Goal: Task Accomplishment & Management: Manage account settings

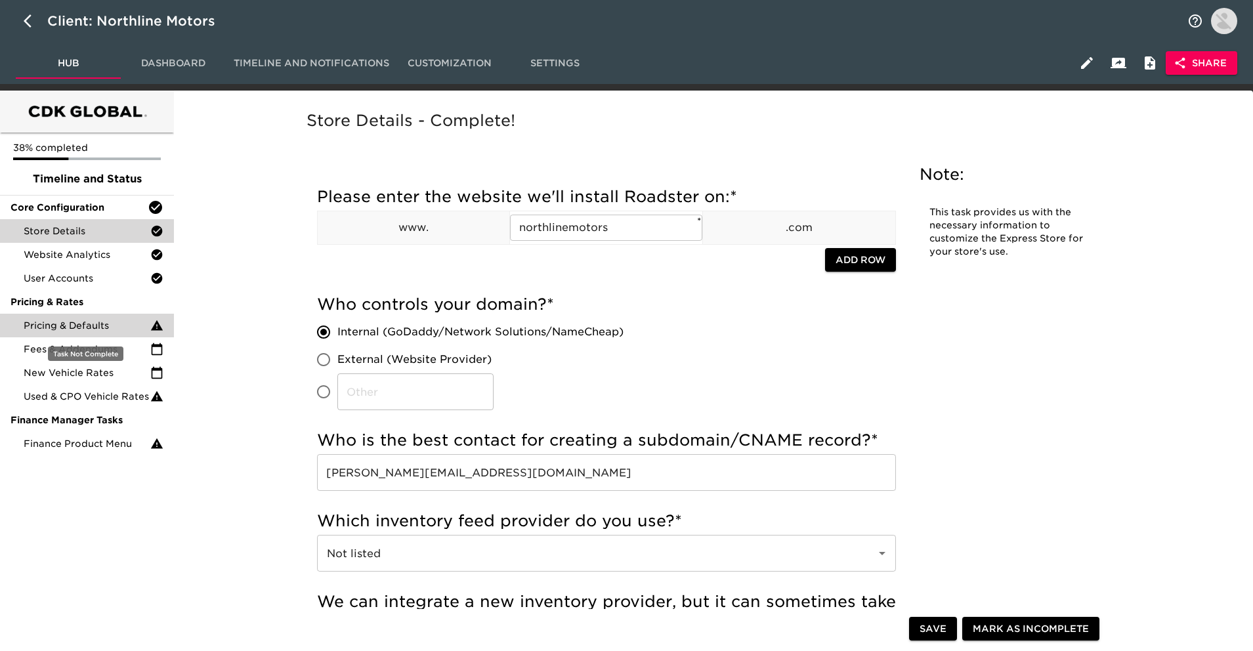
click at [126, 326] on span "Pricing & Defaults" at bounding box center [87, 325] width 127 height 13
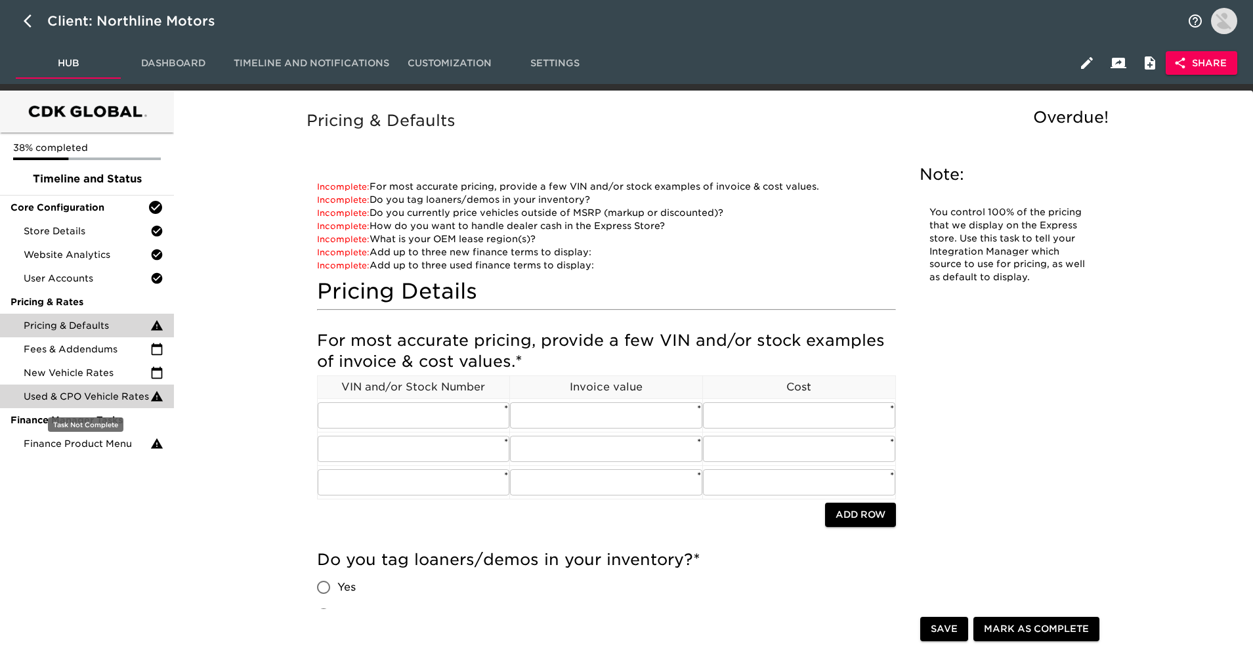
click at [63, 392] on span "Used & CPO Vehicle Rates" at bounding box center [87, 396] width 127 height 13
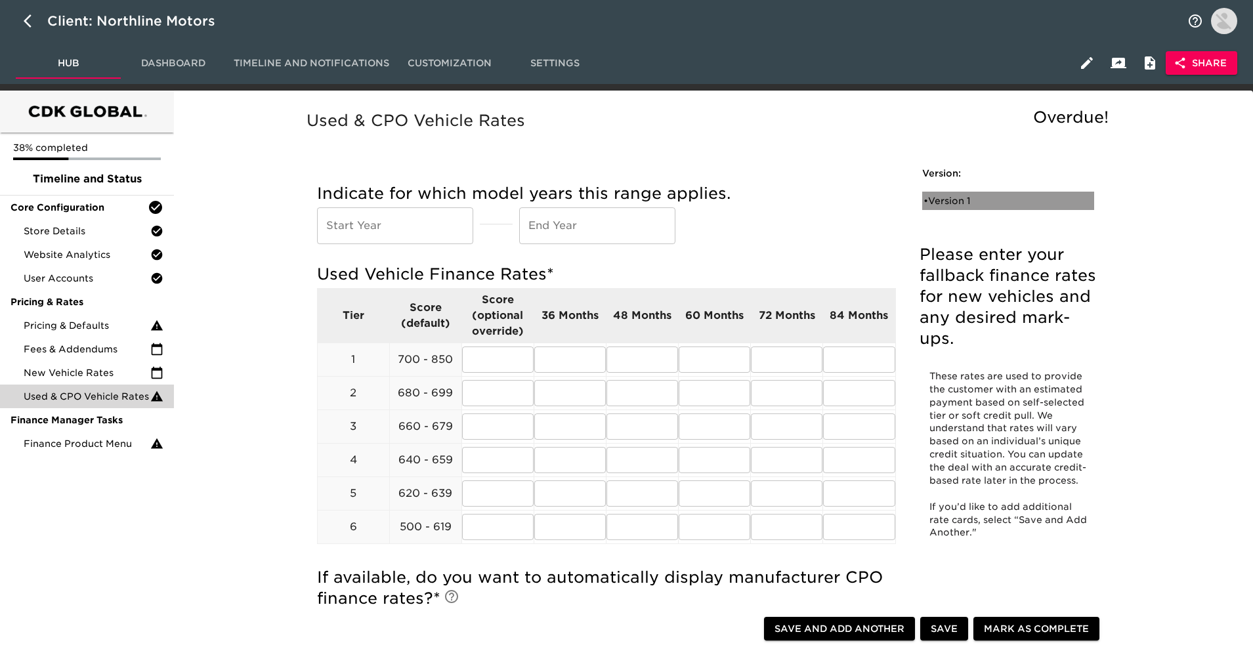
click at [1019, 205] on div "• Version 1" at bounding box center [998, 200] width 151 height 13
radio input "true"
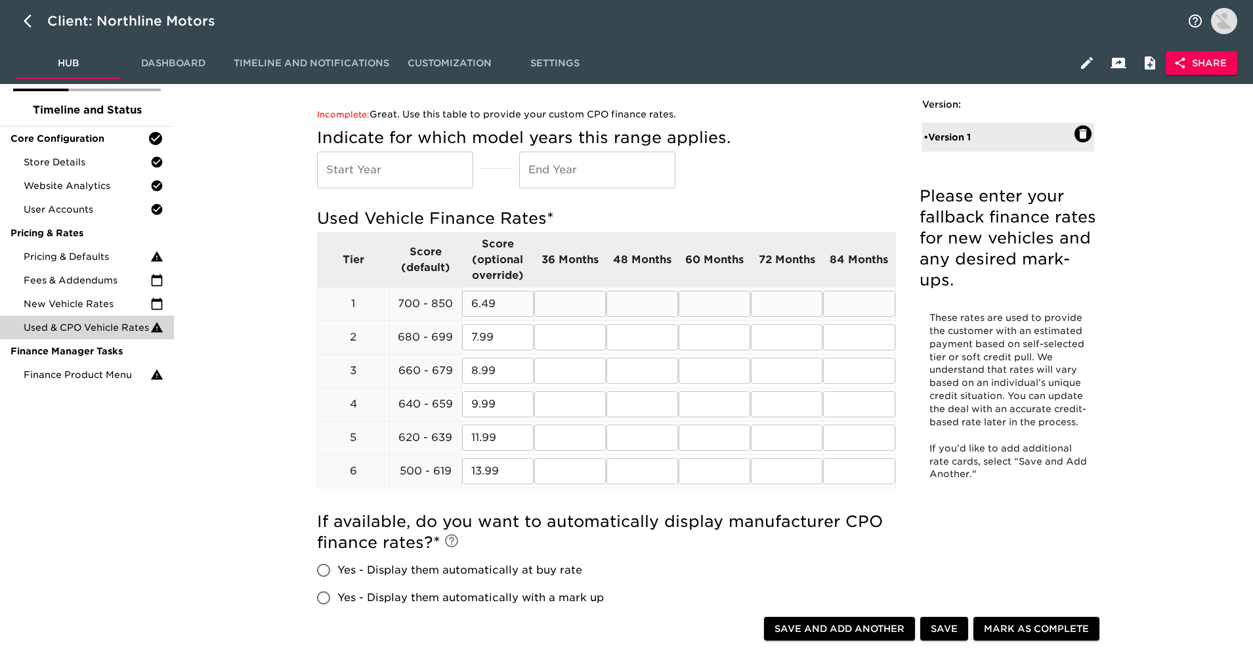
scroll to position [72, 0]
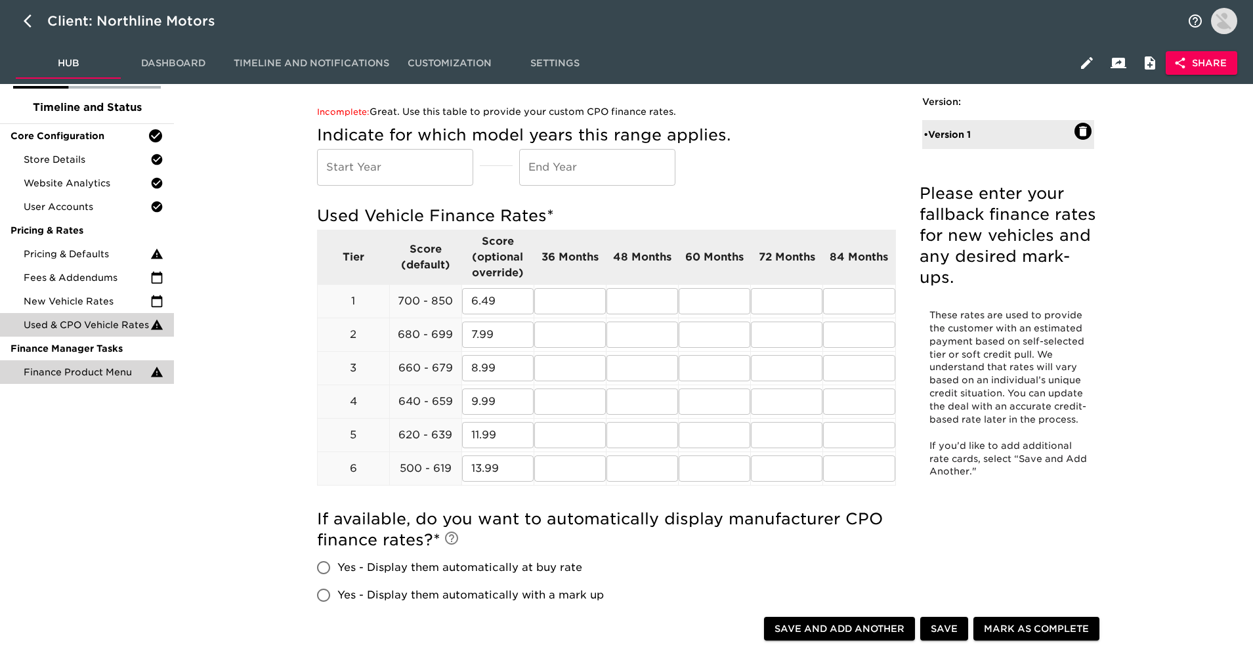
click at [131, 370] on span "Finance Product Menu" at bounding box center [87, 371] width 127 height 13
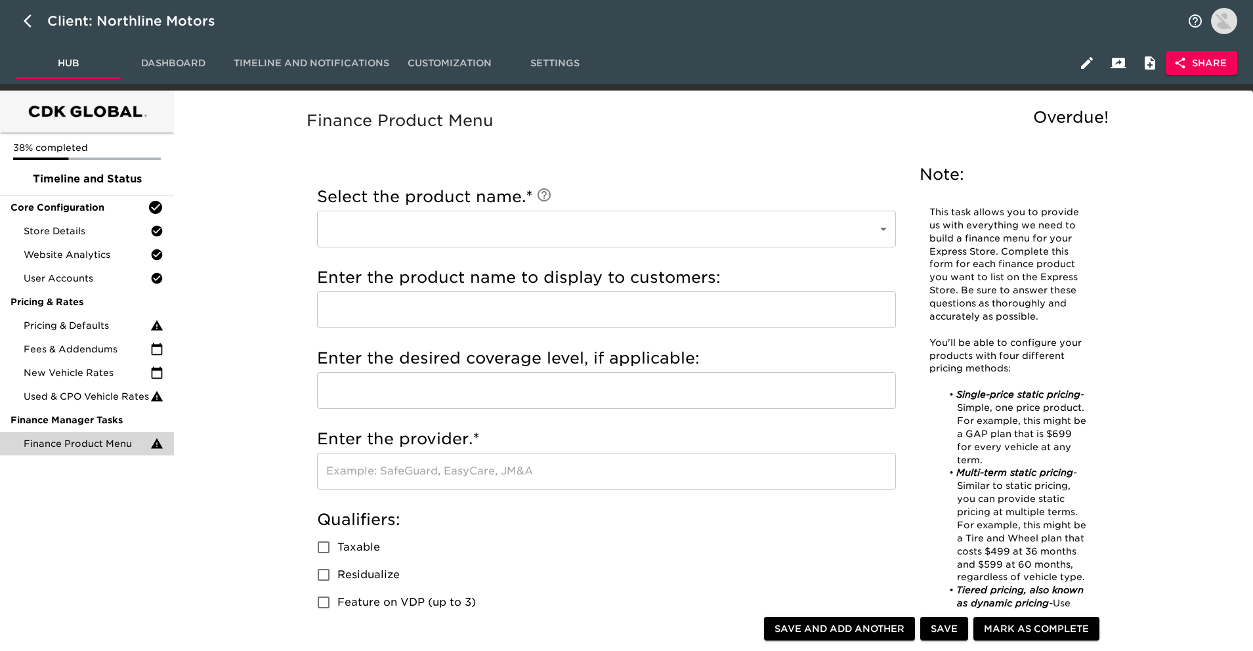
scroll to position [12, 0]
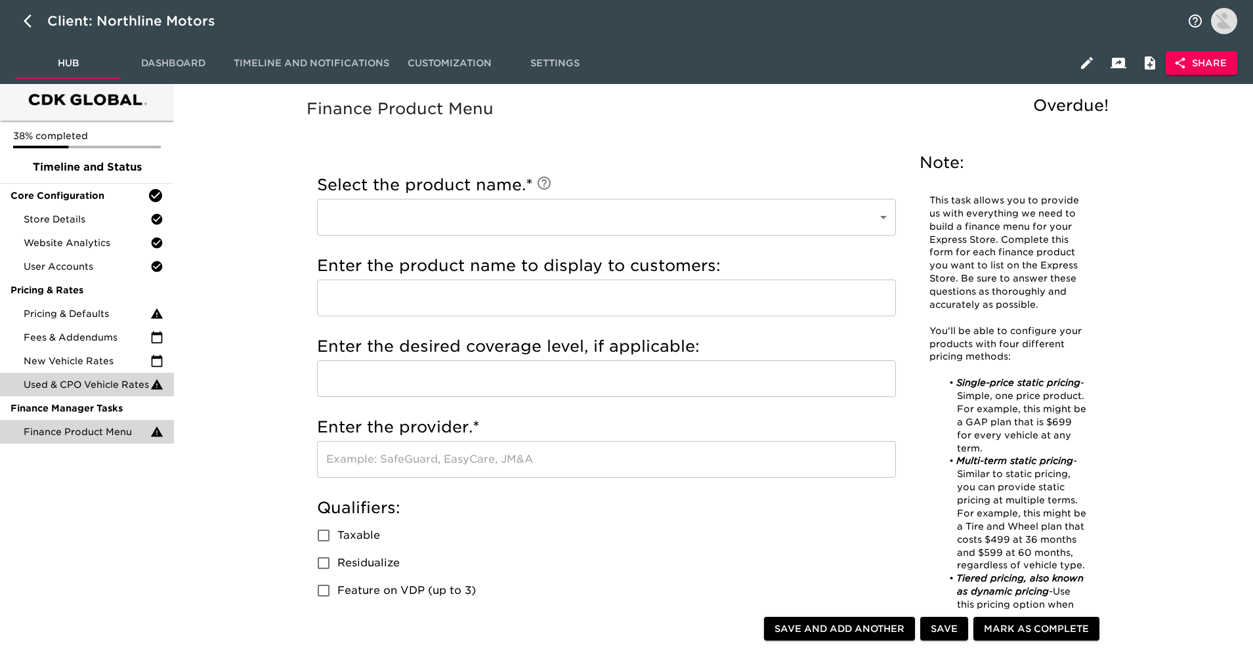
click at [93, 389] on span "Used & CPO Vehicle Rates" at bounding box center [87, 384] width 127 height 13
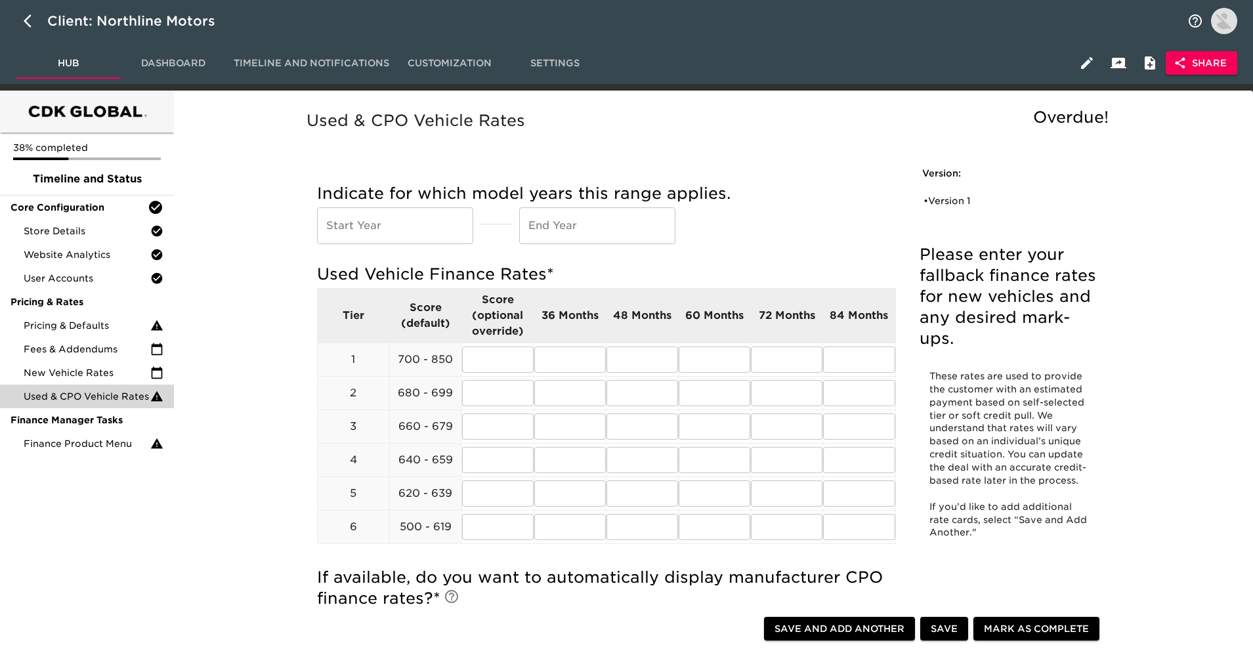
click at [971, 186] on ul "• Version 1" at bounding box center [1008, 200] width 172 height 29
click at [970, 190] on ul "• Version 1" at bounding box center [1008, 200] width 172 height 29
click at [969, 192] on div "• Version 1" at bounding box center [1008, 201] width 172 height 18
radio input "true"
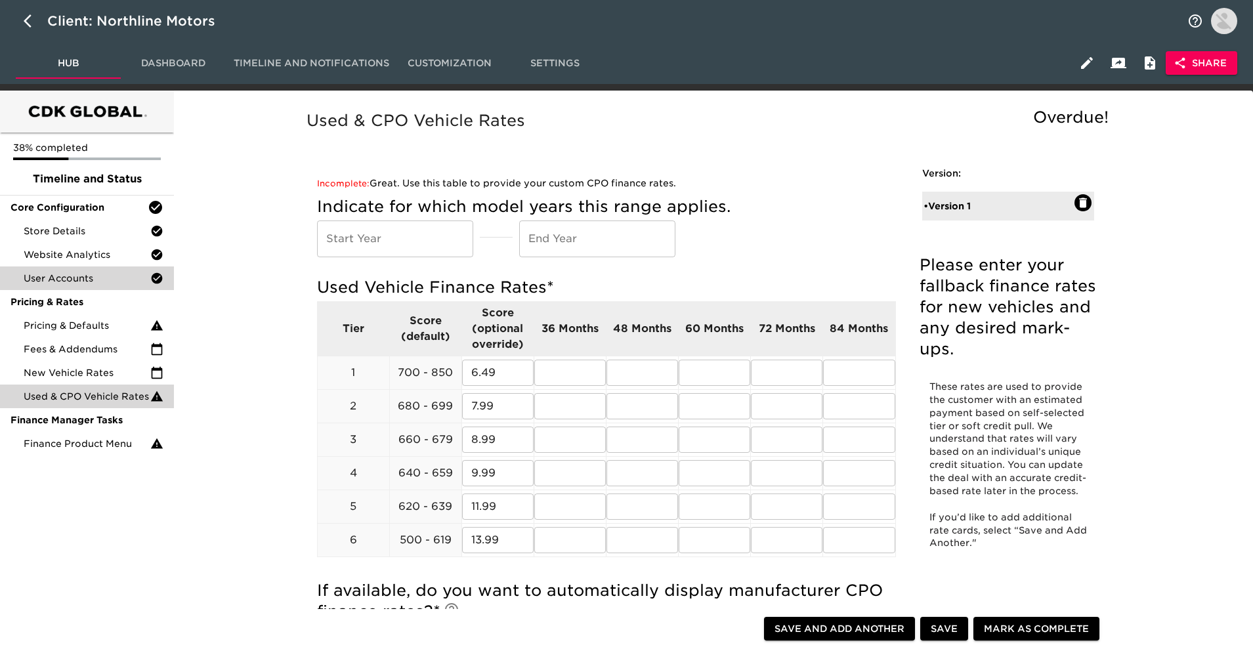
click at [60, 270] on div "User Accounts" at bounding box center [87, 278] width 174 height 24
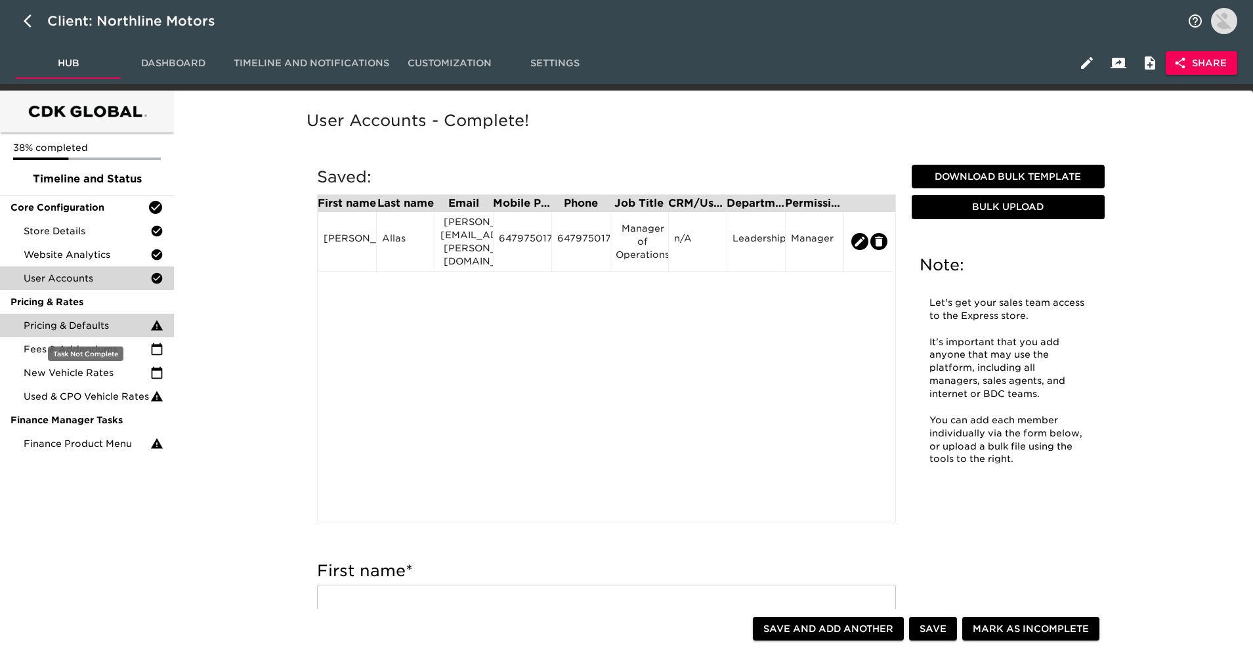
click at [142, 332] on div "Pricing & Defaults" at bounding box center [87, 326] width 174 height 24
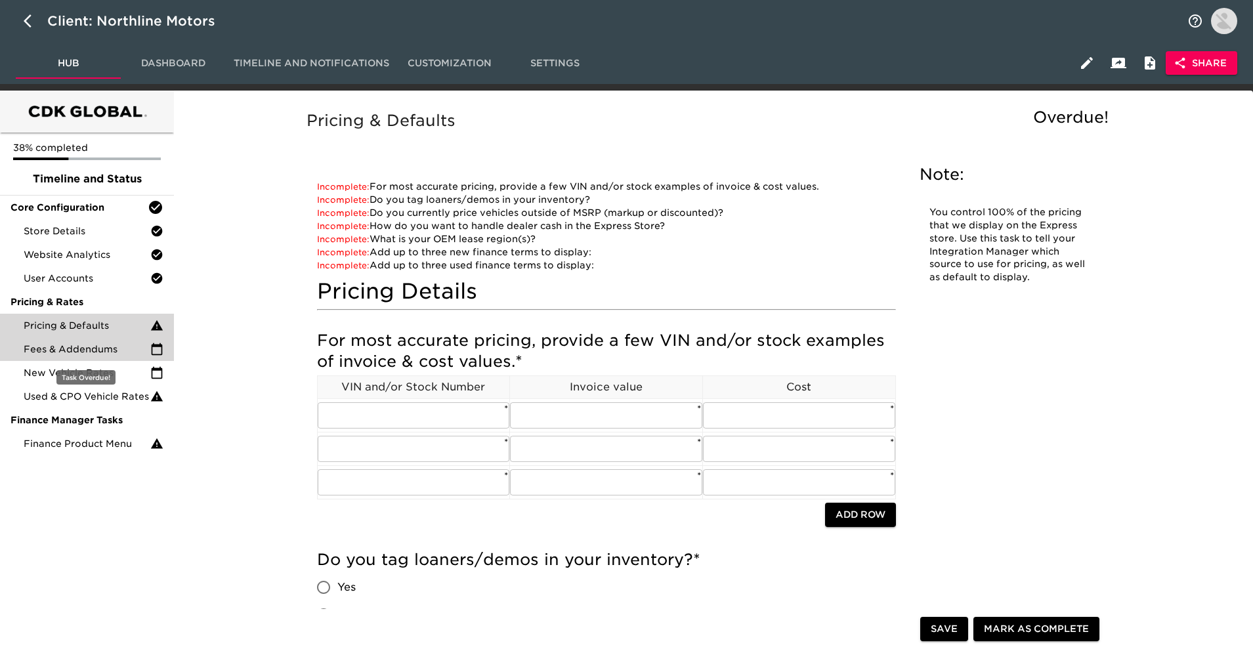
click at [127, 348] on span "Fees & Addendums" at bounding box center [87, 348] width 127 height 13
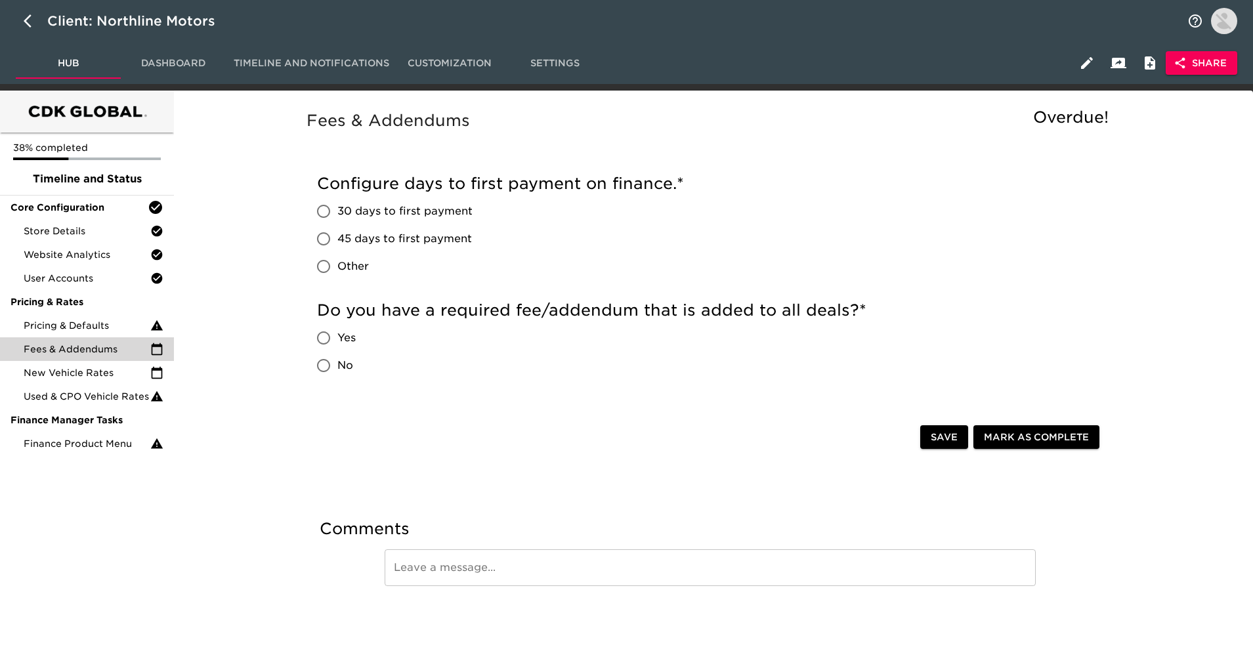
click at [510, 310] on h5 "Do you have a required fee/addendum that is added to all deals? *" at bounding box center [710, 310] width 787 height 21
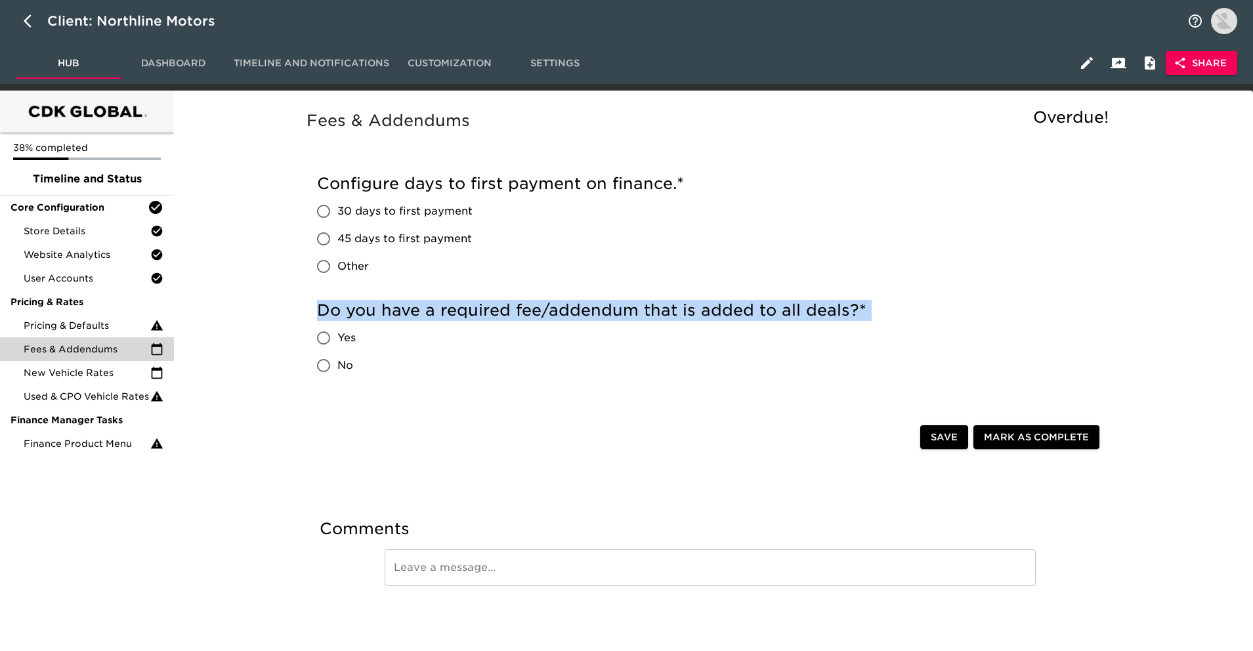
click at [510, 310] on h5 "Do you have a required fee/addendum that is added to all deals? *" at bounding box center [710, 310] width 787 height 21
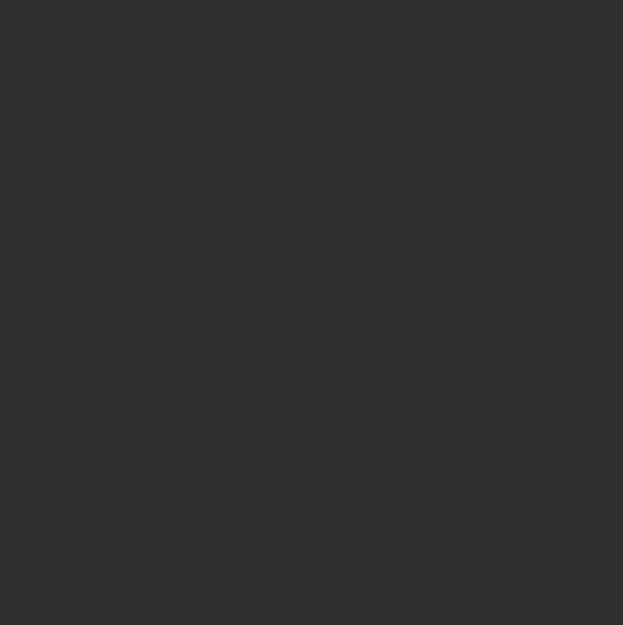
select select "10"
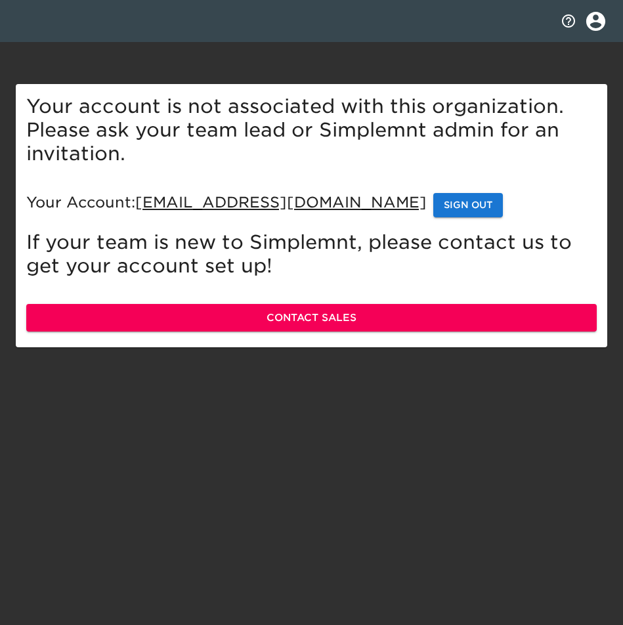
click at [444, 209] on span "Sign Out" at bounding box center [468, 205] width 49 height 16
